Goal: Check status: Check status

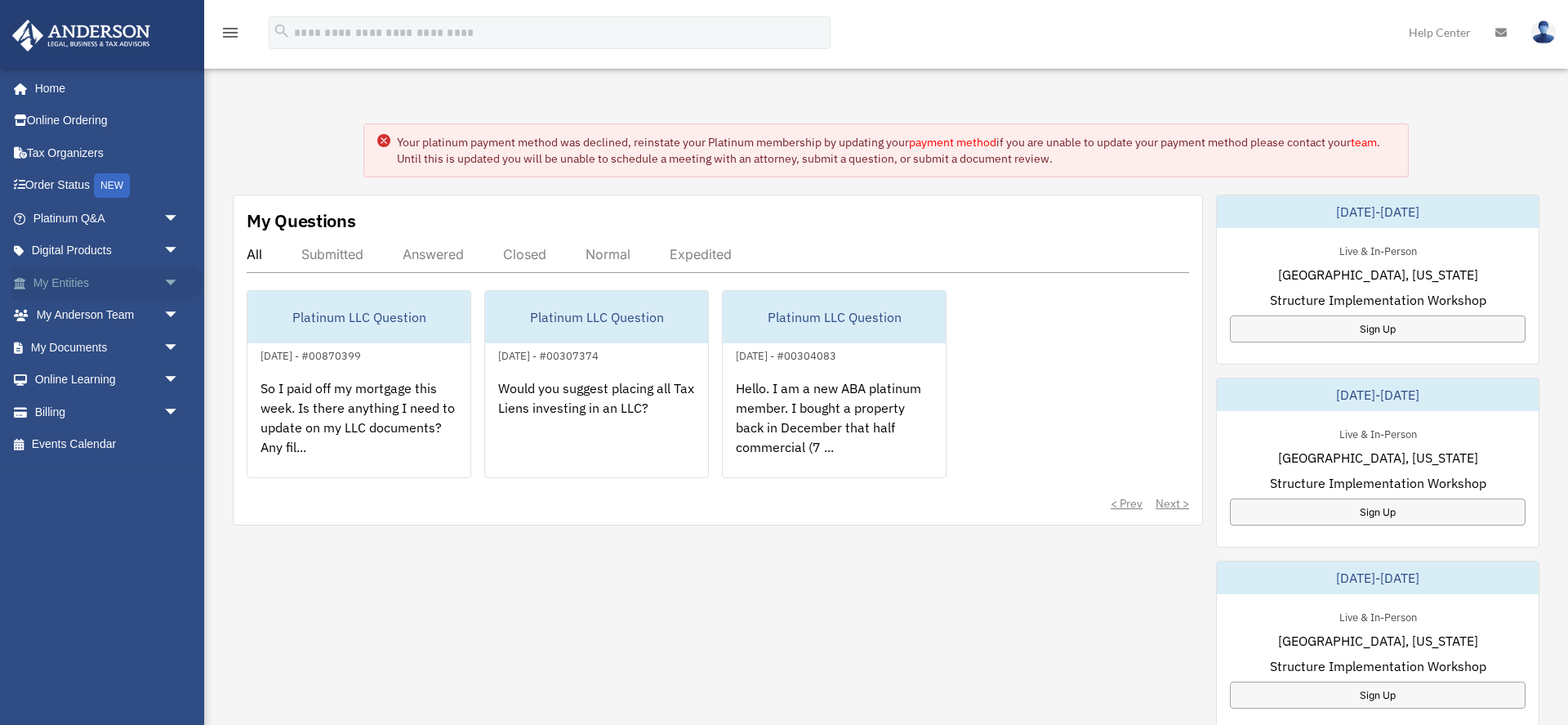
click at [111, 289] on link "My Entities arrow_drop_down" at bounding box center [108, 283] width 193 height 33
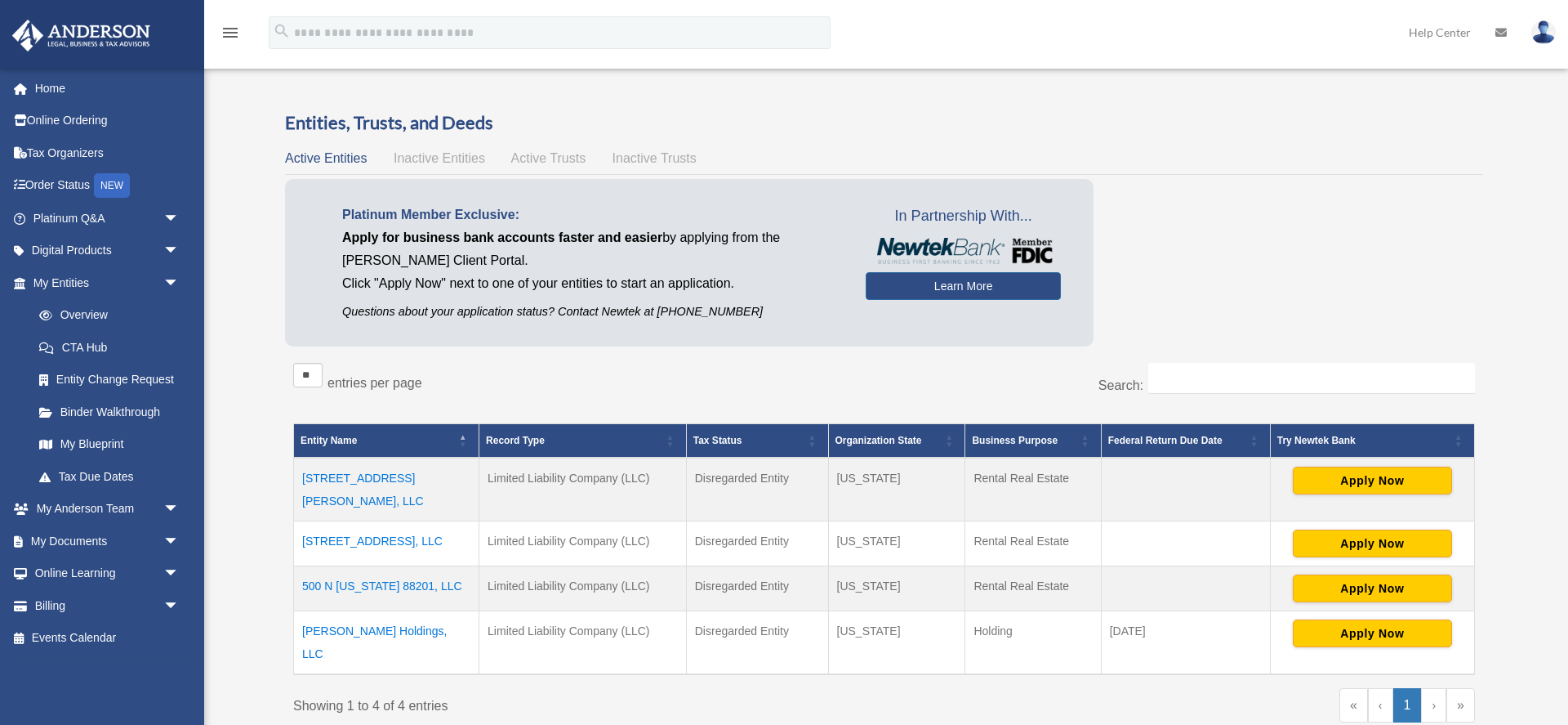
click at [231, 434] on div "Overview [PERSON_NAME][EMAIL_ADDRESS][DOMAIN_NAME] Sign Out i@[DOMAIN_NAME] Hom…" at bounding box center [784, 437] width 1568 height 749
click at [364, 525] on td "[STREET_ADDRESS], LLC" at bounding box center [387, 543] width 186 height 45
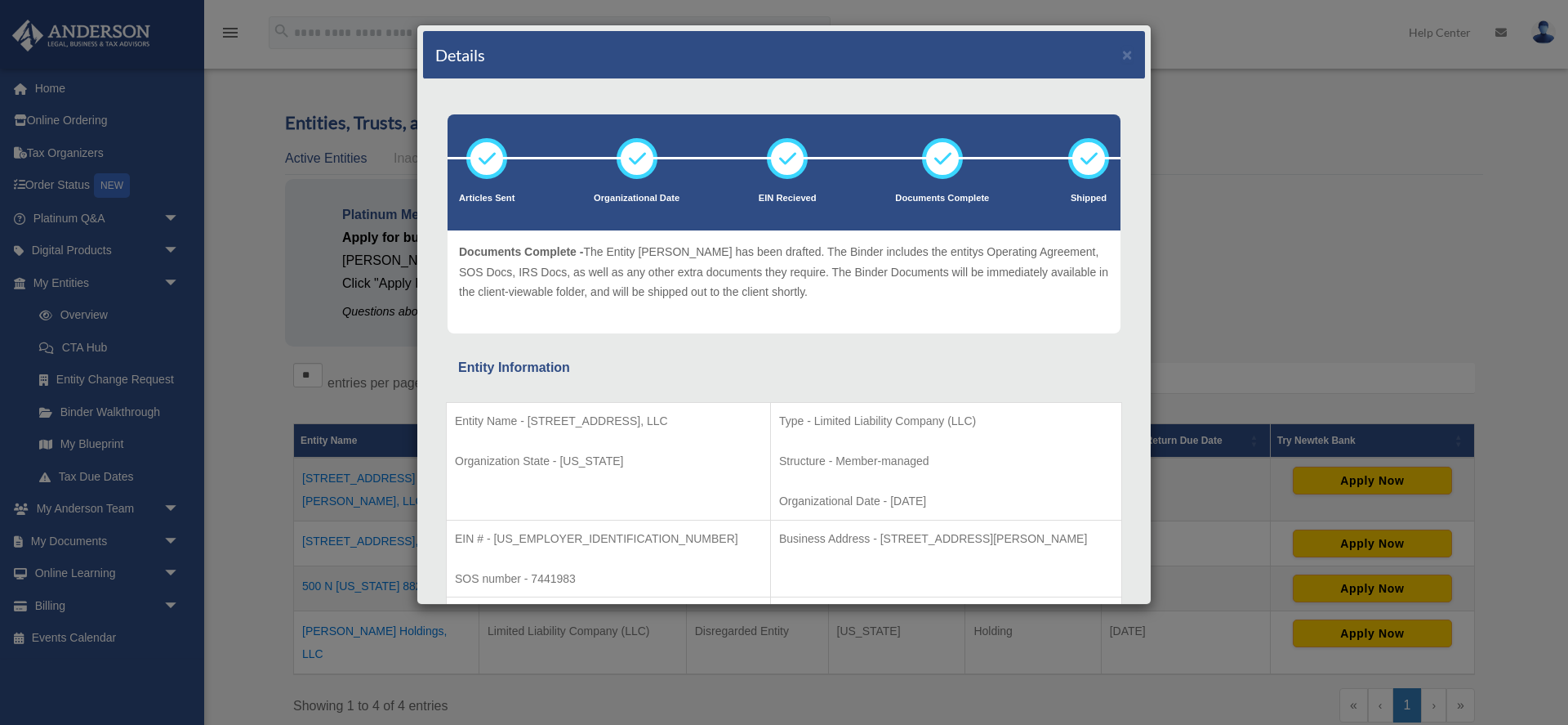
click at [1120, 57] on div "Details ×" at bounding box center [784, 55] width 722 height 48
click at [1123, 57] on button "×" at bounding box center [1127, 54] width 11 height 17
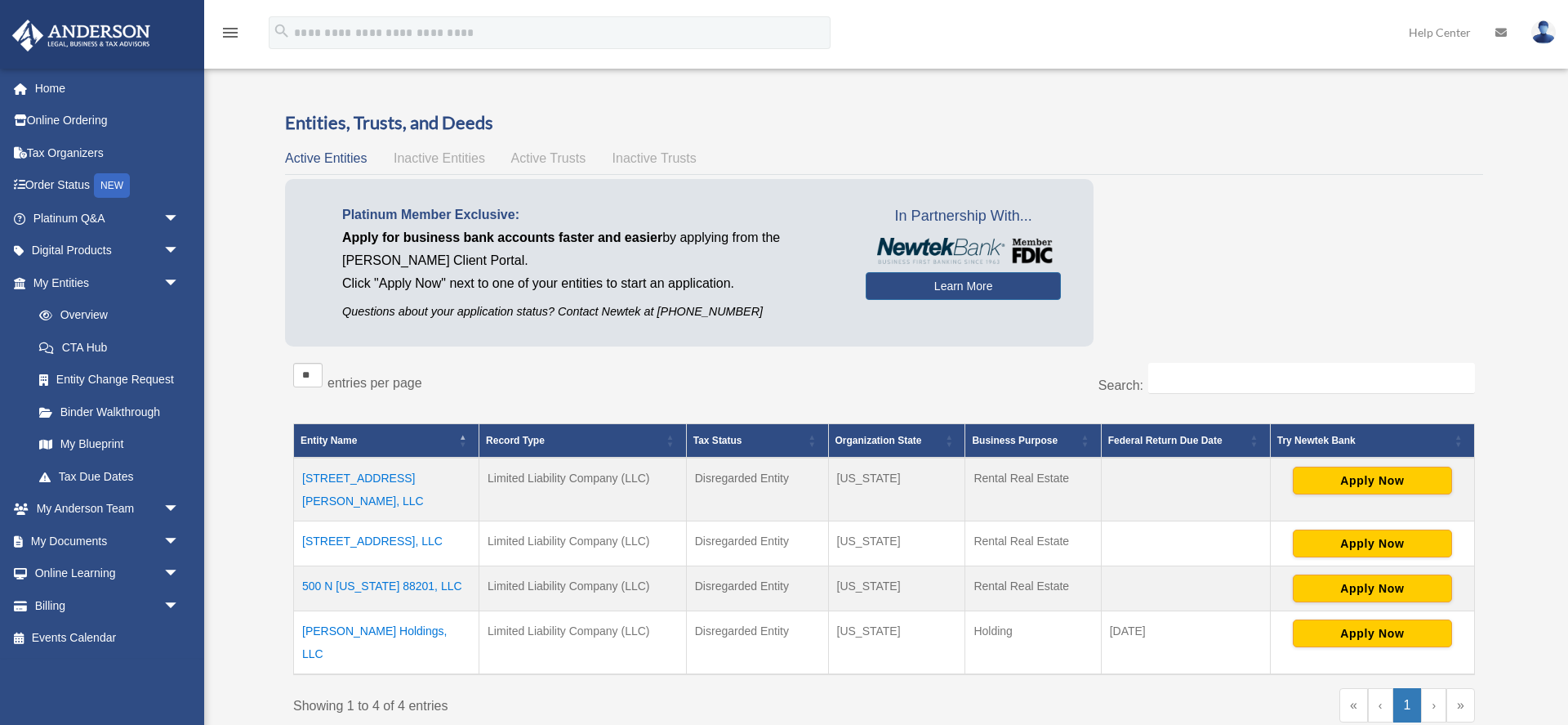
click at [1520, 344] on div "Overview [PERSON_NAME][EMAIL_ADDRESS][DOMAIN_NAME] Sign Out i@[DOMAIN_NAME] Hom…" at bounding box center [784, 437] width 1568 height 749
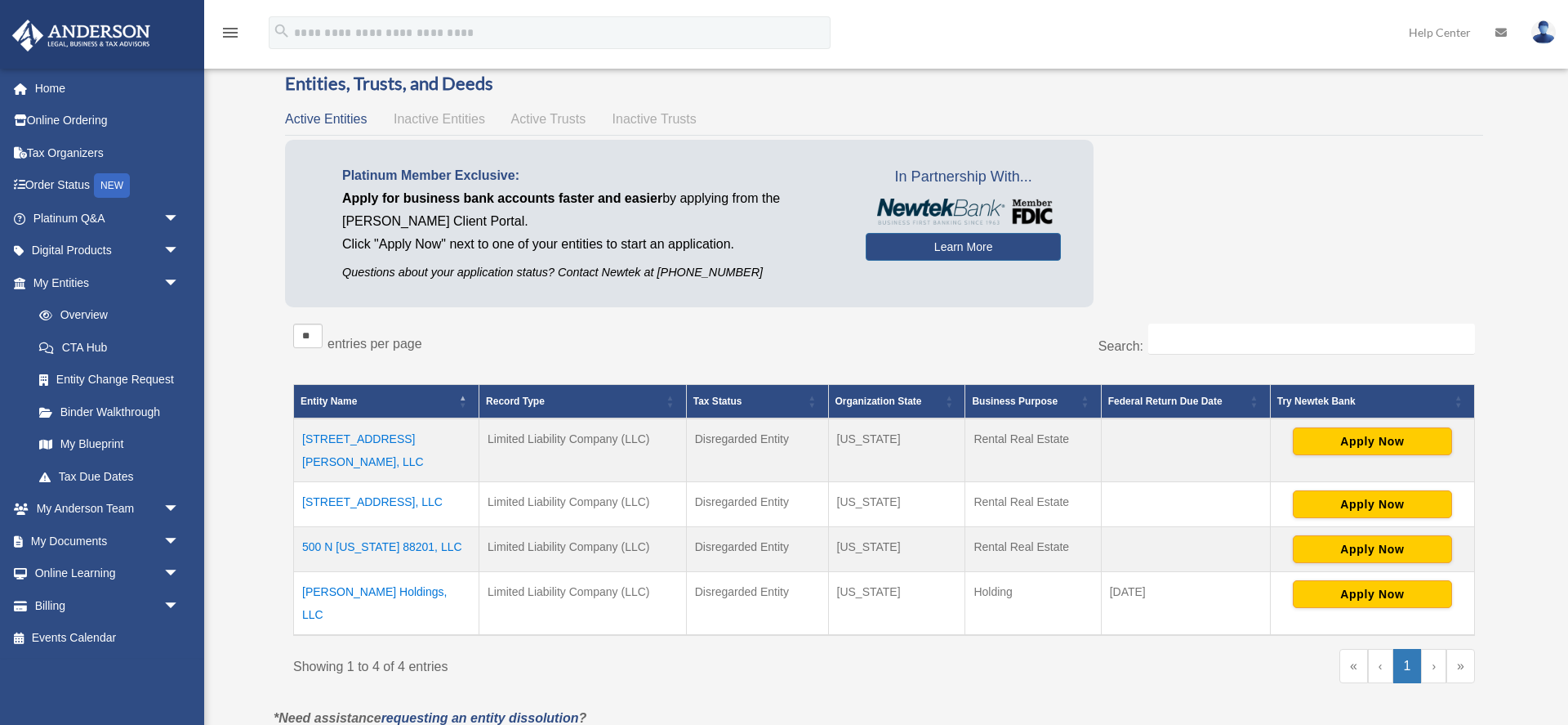
scroll to position [44, 0]
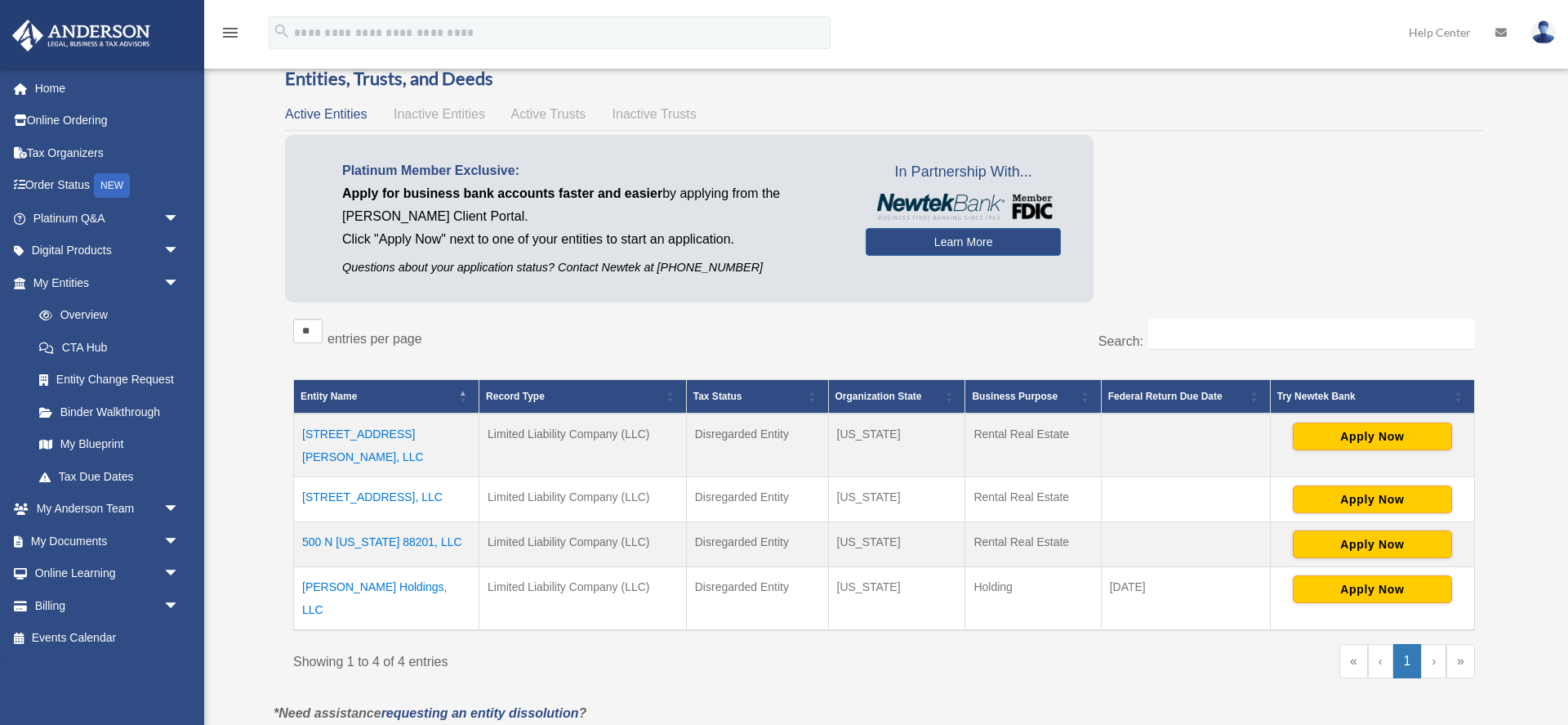
click at [399, 478] on td "[STREET_ADDRESS], LLC" at bounding box center [387, 499] width 186 height 45
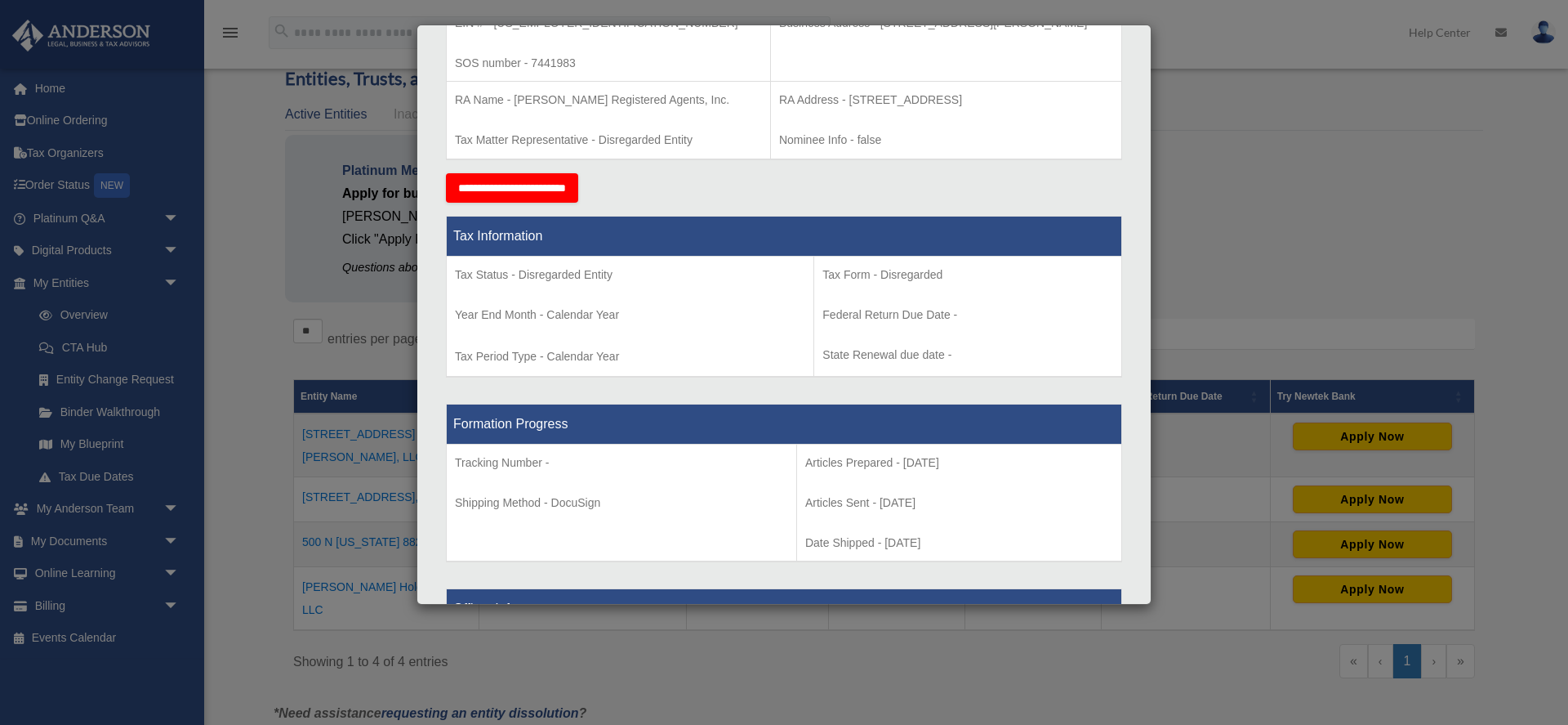
scroll to position [518, 0]
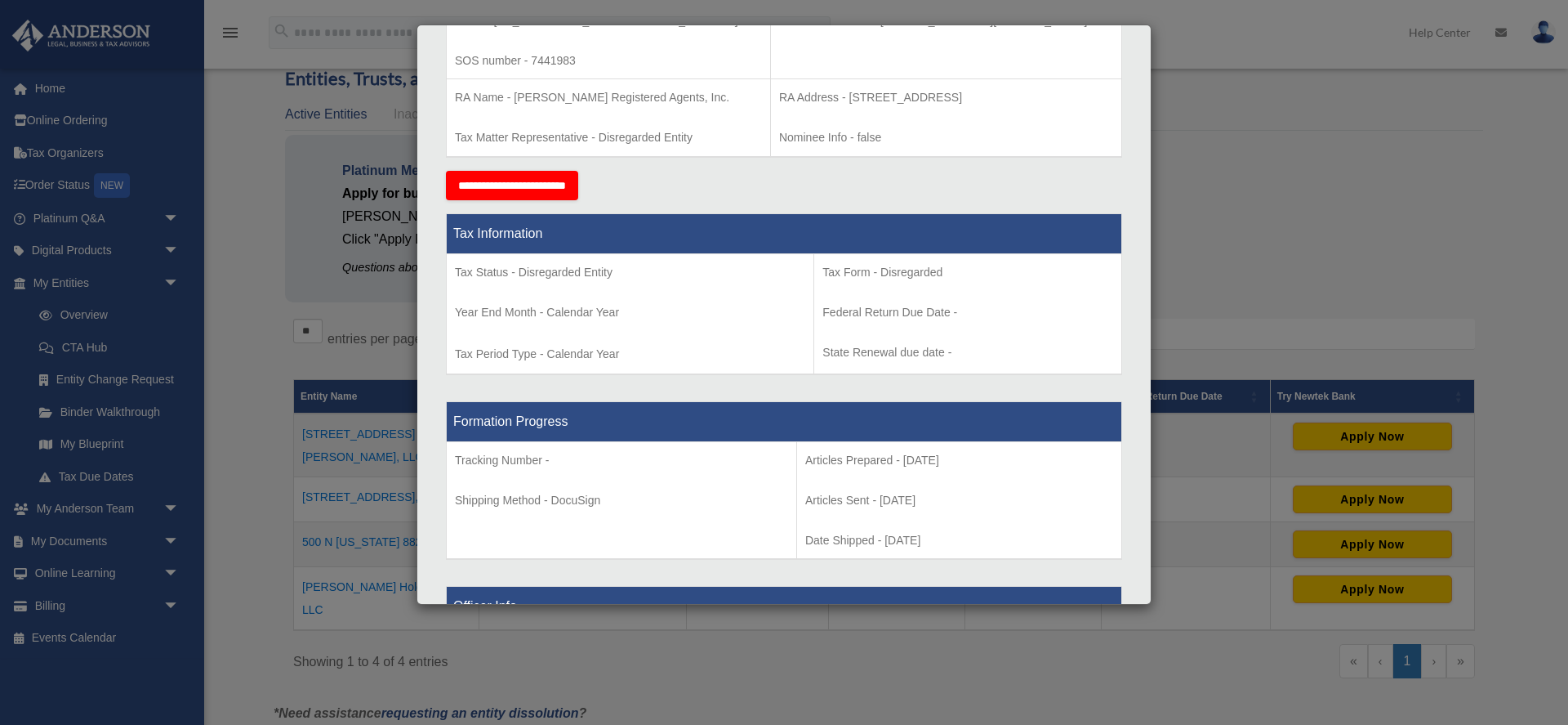
click at [1137, 249] on div "Articles Sent Organizational Date" at bounding box center [784, 493] width 722 height 1864
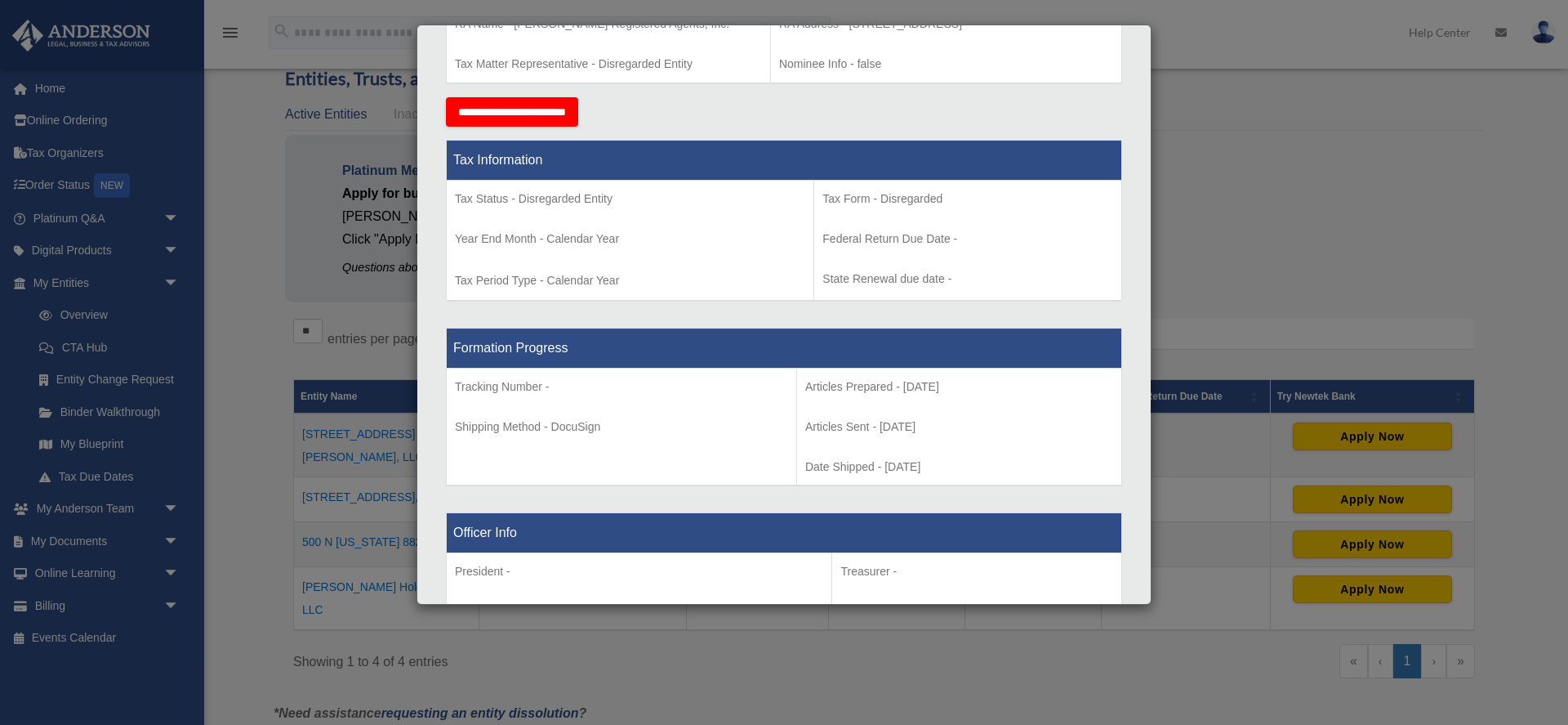
scroll to position [603, 0]
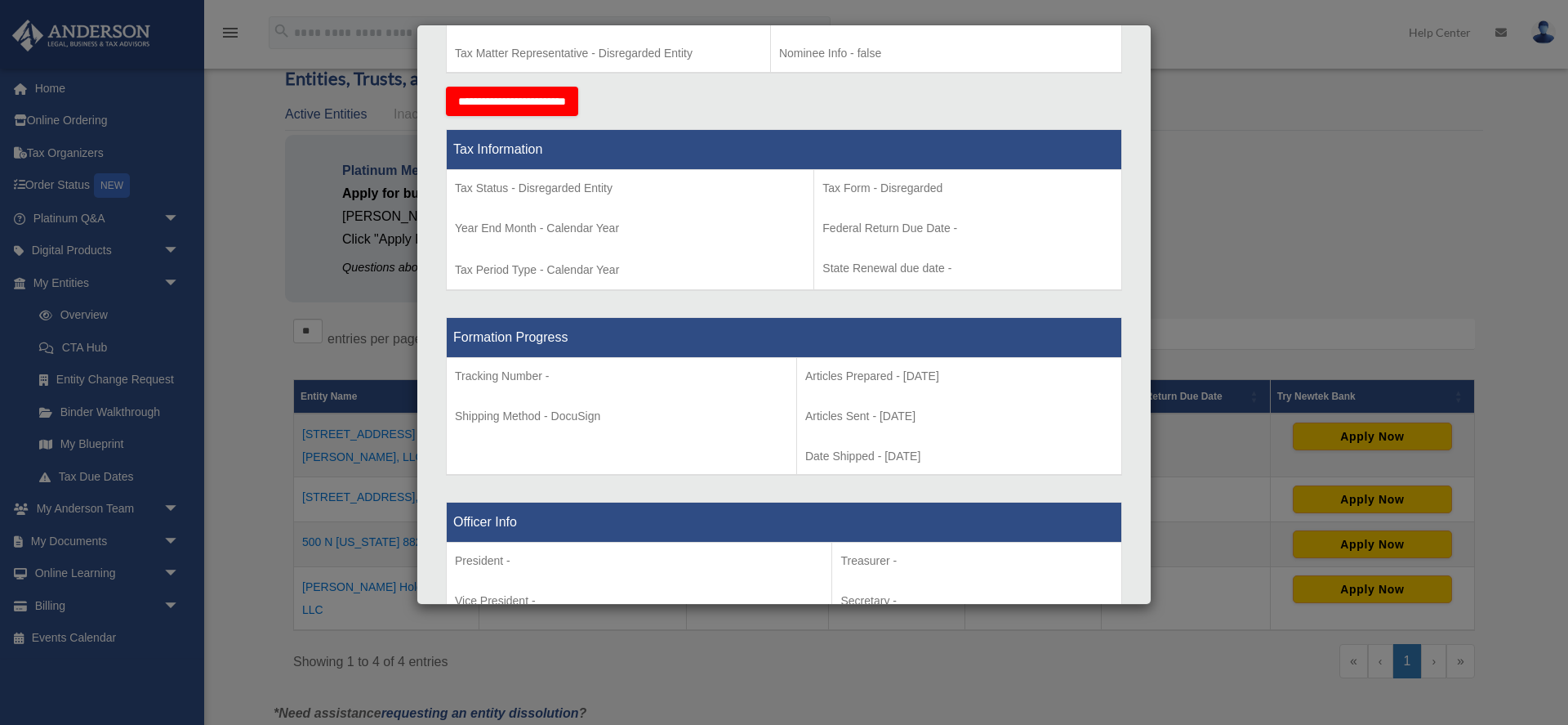
click at [1136, 300] on div "Articles Sent Organizational Date" at bounding box center [784, 408] width 722 height 1864
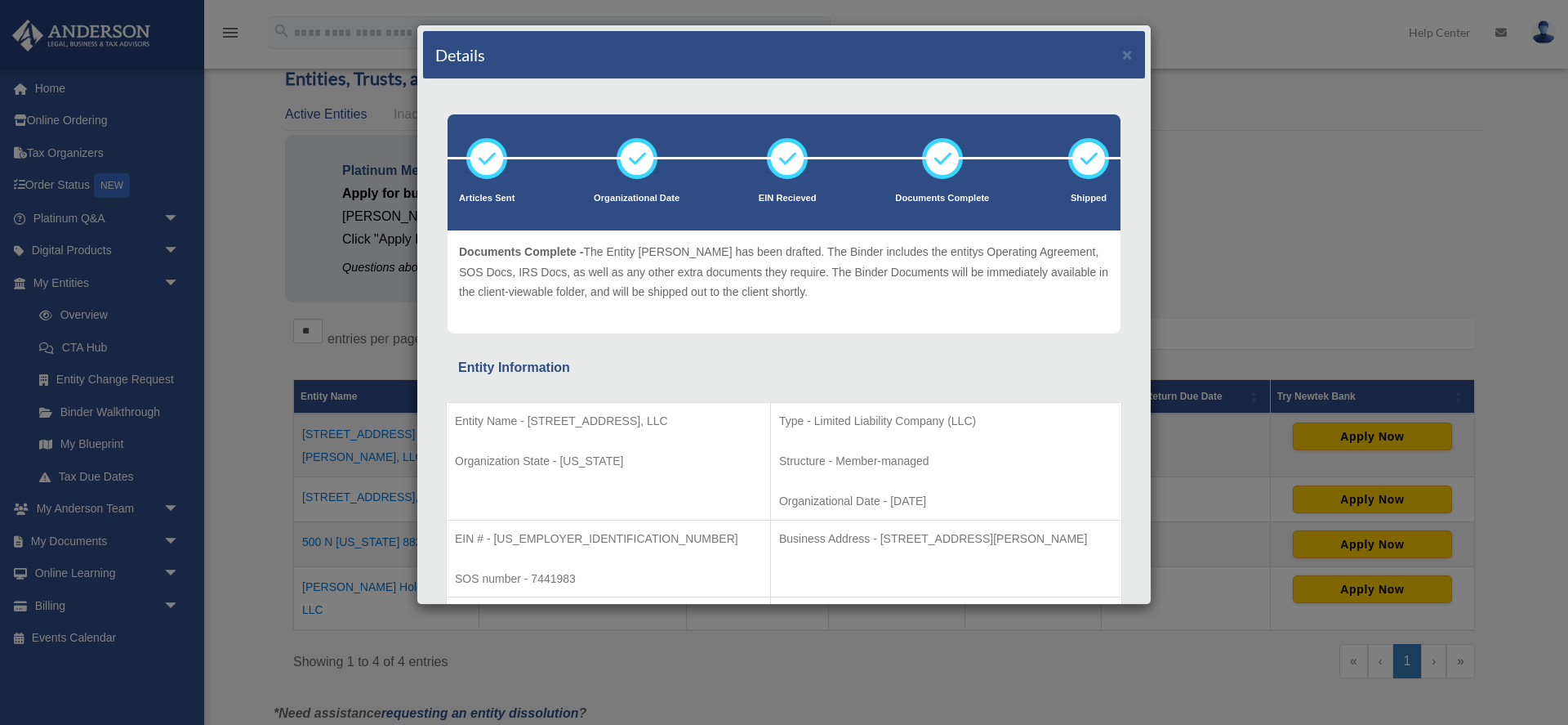
scroll to position [0, 0]
click at [1127, 57] on button "×" at bounding box center [1127, 54] width 11 height 17
